Goal: Answer question/provide support: Share knowledge or assist other users

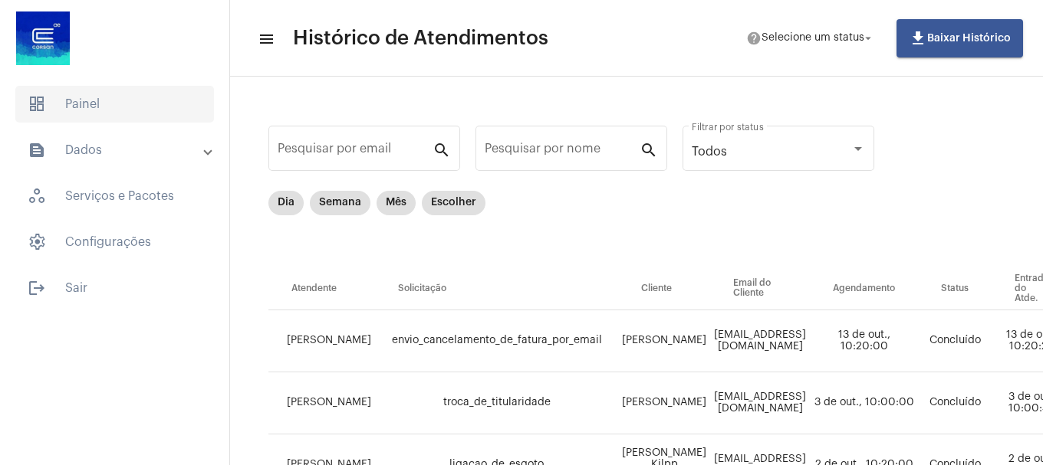
click at [169, 109] on span "dashboard Painel" at bounding box center [114, 104] width 199 height 37
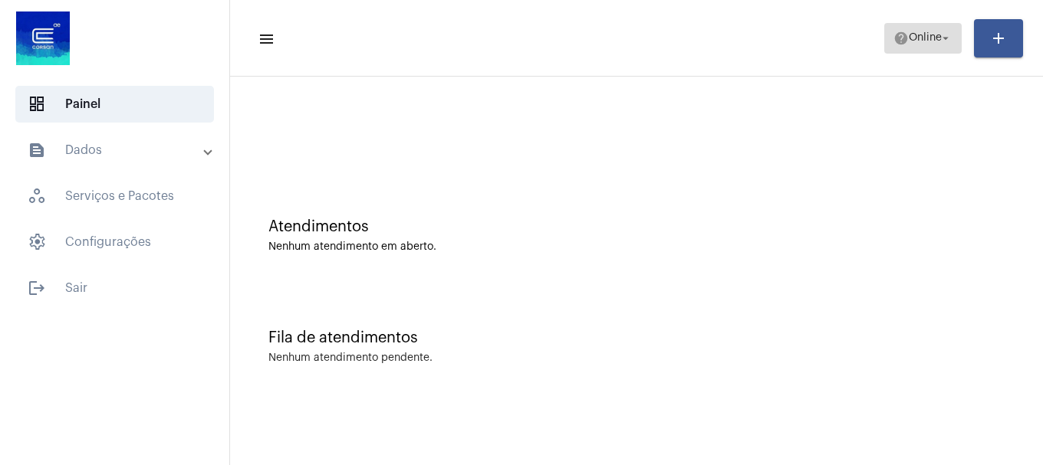
click at [902, 44] on mat-icon "help" at bounding box center [900, 38] width 15 height 15
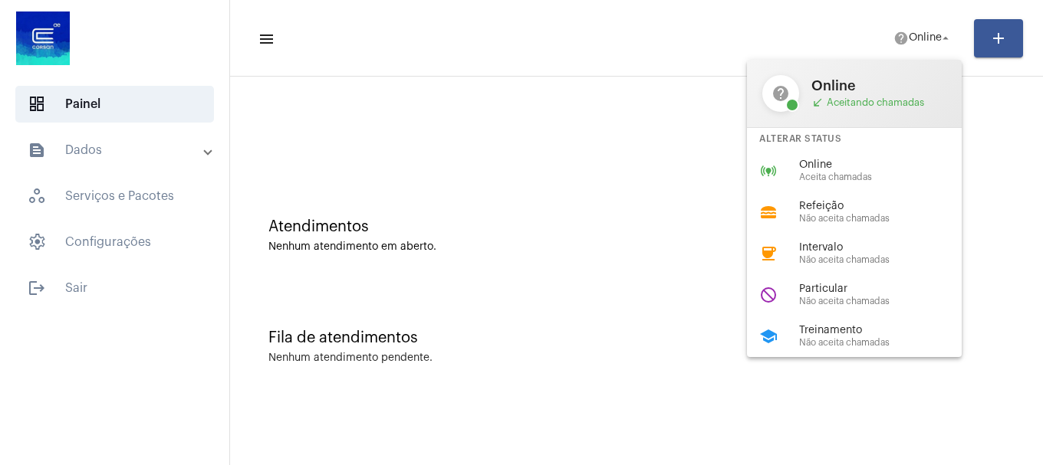
click at [837, 153] on div "online_prediction Online Aceita chamadas" at bounding box center [866, 170] width 239 height 41
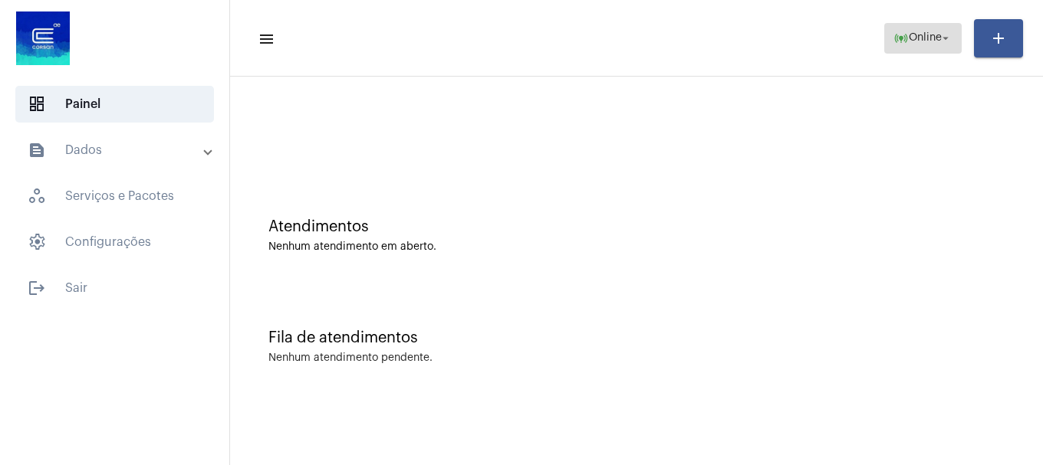
click at [944, 40] on mat-icon "arrow_drop_down" at bounding box center [946, 38] width 14 height 14
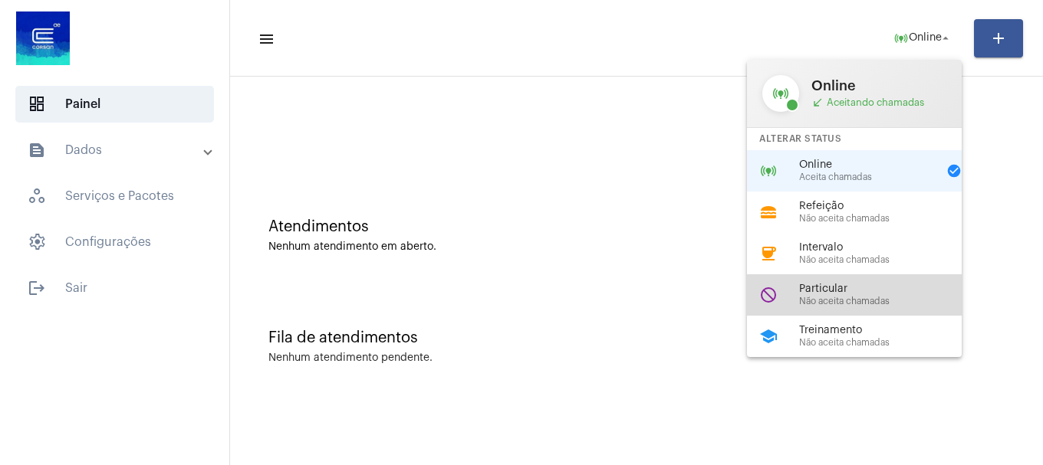
click at [889, 297] on span "Não aceita chamadas" at bounding box center [886, 302] width 175 height 10
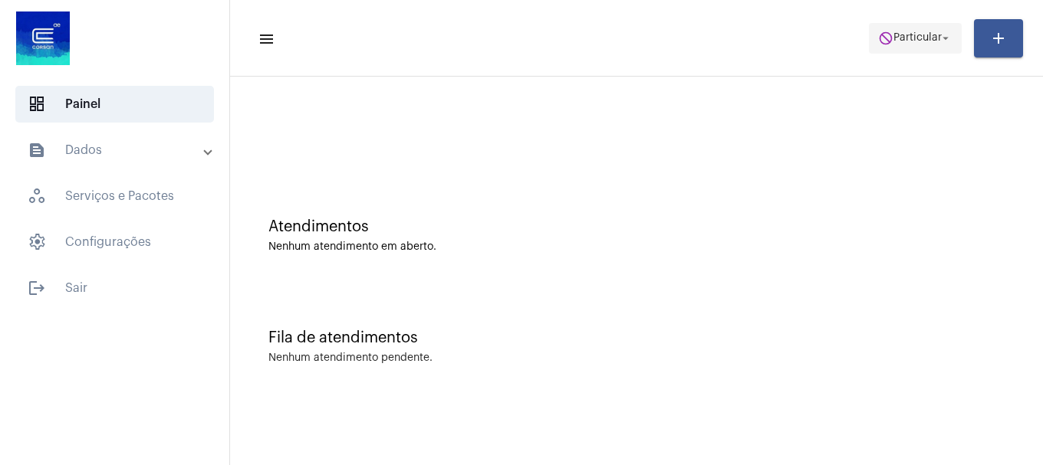
click at [924, 37] on span "Particular" at bounding box center [917, 38] width 48 height 11
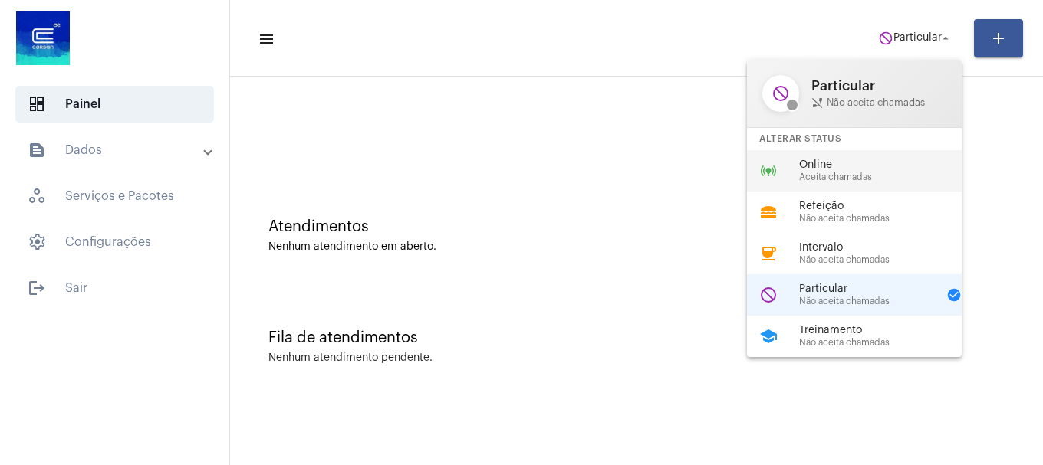
click at [847, 182] on span "Aceita chamadas" at bounding box center [886, 178] width 175 height 10
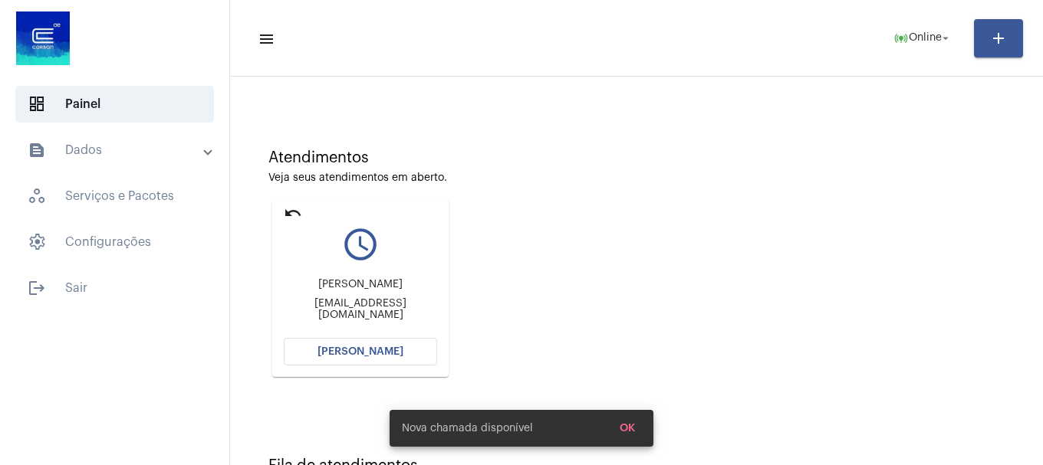
scroll to position [134, 0]
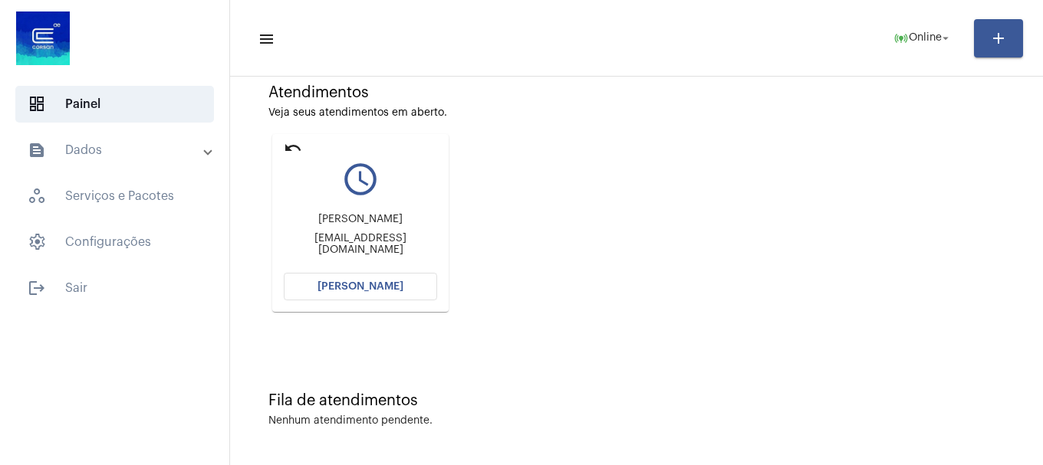
click at [394, 288] on span "[PERSON_NAME]" at bounding box center [360, 286] width 86 height 11
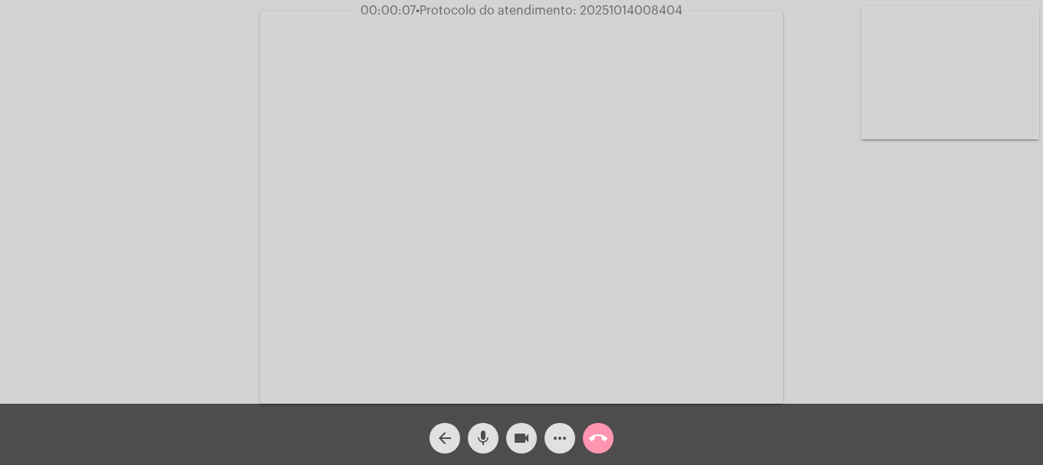
click at [979, 67] on video at bounding box center [950, 72] width 178 height 133
click at [252, 194] on video at bounding box center [203, 206] width 178 height 133
click at [880, 110] on video at bounding box center [950, 72] width 178 height 133
click at [159, 202] on video at bounding box center [203, 206] width 178 height 133
click at [944, 102] on video at bounding box center [950, 72] width 178 height 133
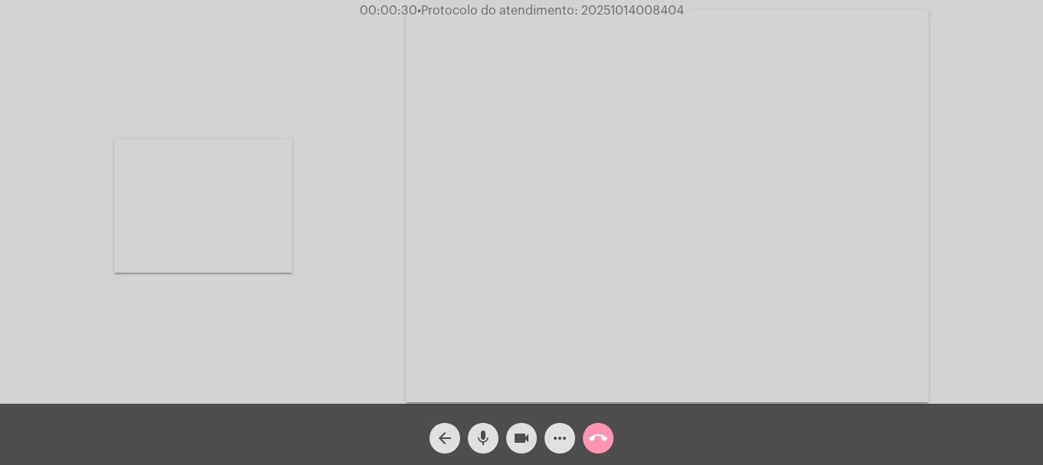
click at [243, 235] on video at bounding box center [203, 206] width 178 height 133
click at [599, 443] on mat-icon "call_end" at bounding box center [598, 438] width 18 height 18
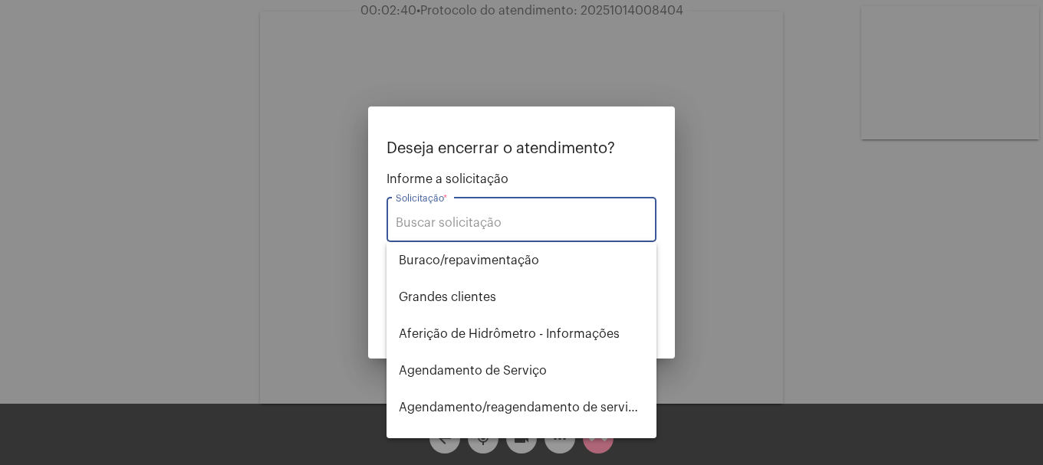
click at [544, 228] on input "Solicitação *" at bounding box center [522, 223] width 252 height 14
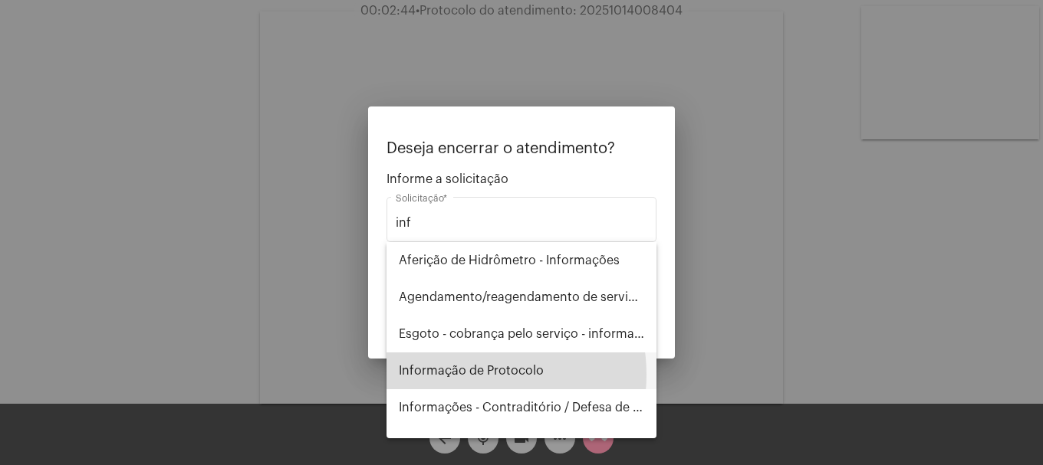
click at [467, 375] on span "Informação de Protocolo" at bounding box center [521, 371] width 245 height 37
type input "Informação de Protocolo"
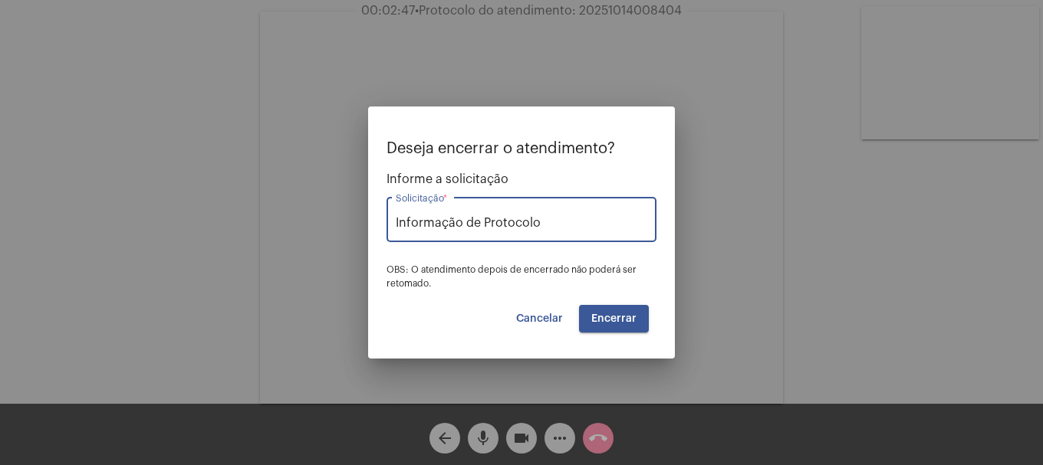
click at [618, 317] on span "Encerrar" at bounding box center [613, 319] width 45 height 11
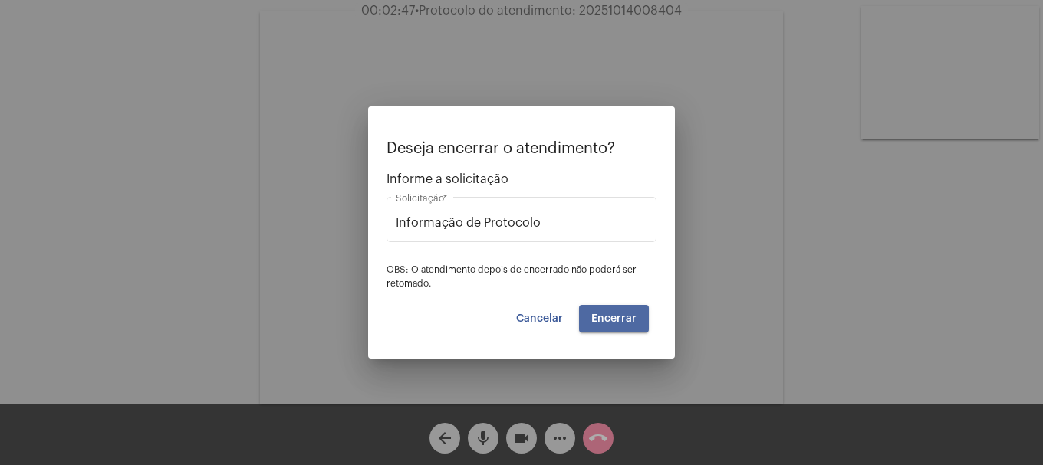
click at [618, 317] on span "Encerrar" at bounding box center [613, 319] width 45 height 11
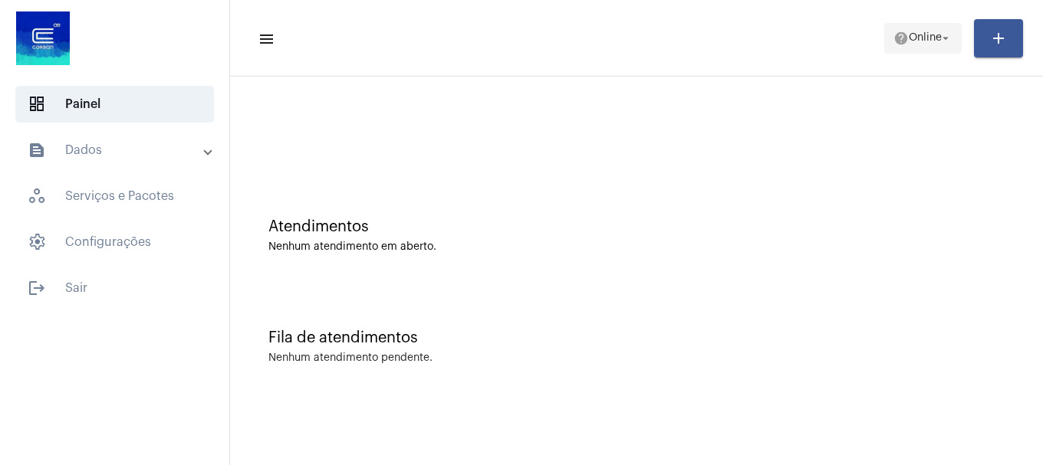
click at [933, 39] on span "Online" at bounding box center [925, 38] width 33 height 11
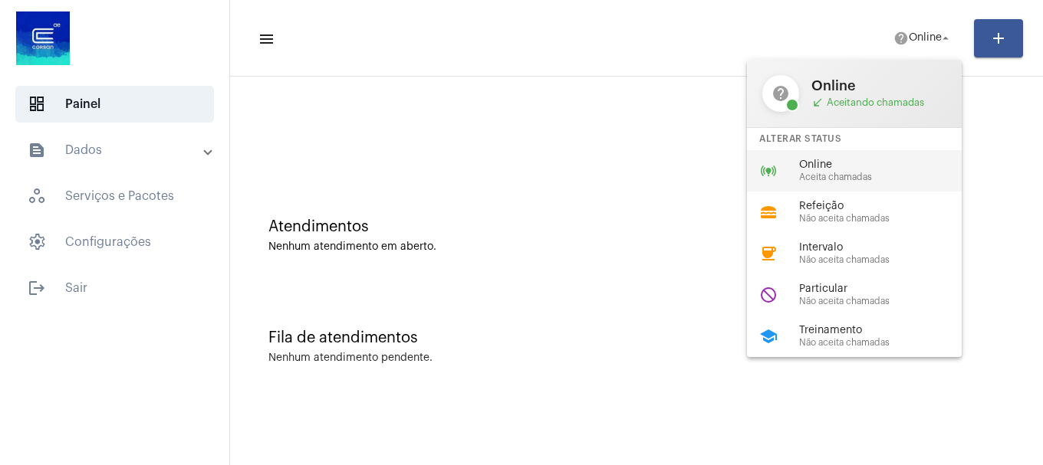
click at [866, 174] on span "Aceita chamadas" at bounding box center [886, 178] width 175 height 10
